Goal: Task Accomplishment & Management: Manage account settings

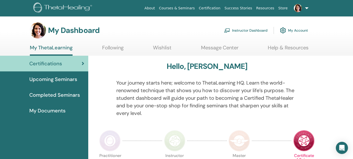
click at [251, 30] on link "Instructor Dashboard" at bounding box center [246, 30] width 44 height 11
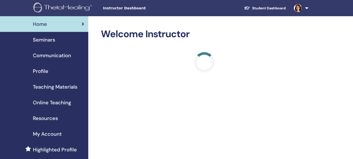
click at [40, 40] on span "Seminars" at bounding box center [44, 40] width 22 height 8
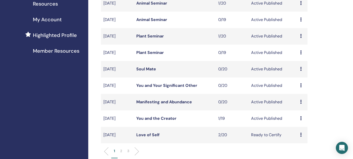
scroll to position [126, 0]
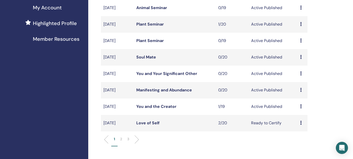
click at [153, 104] on link "You and the Creator" at bounding box center [156, 106] width 40 height 5
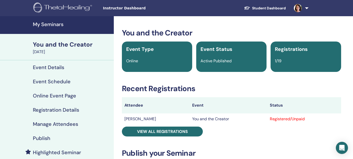
click at [68, 123] on h4 "Manage Attendees" at bounding box center [55, 124] width 45 height 6
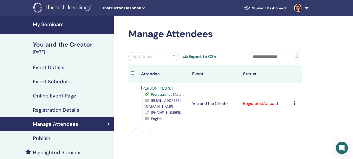
click at [295, 103] on icon at bounding box center [295, 103] width 2 height 4
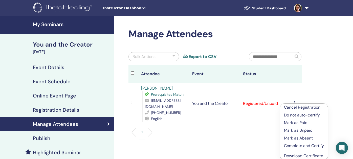
click at [289, 145] on p "Complete and Certify" at bounding box center [304, 146] width 40 height 6
